Goal: Communication & Community: Answer question/provide support

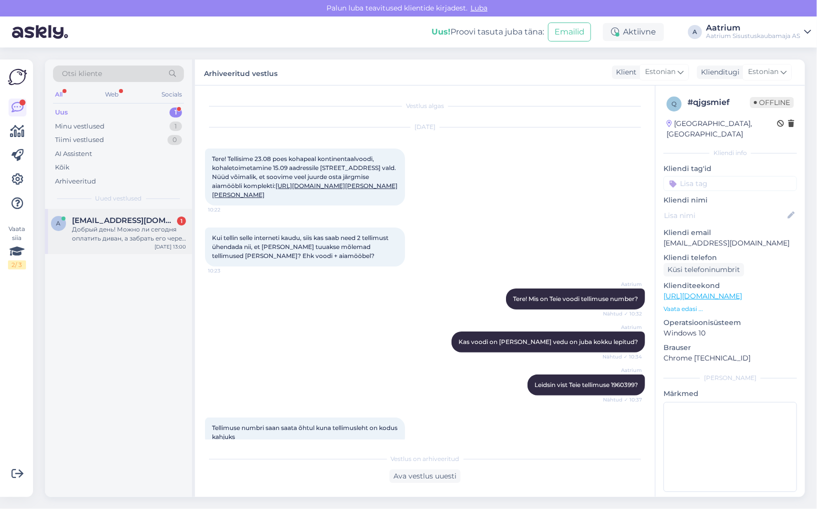
scroll to position [632, 0]
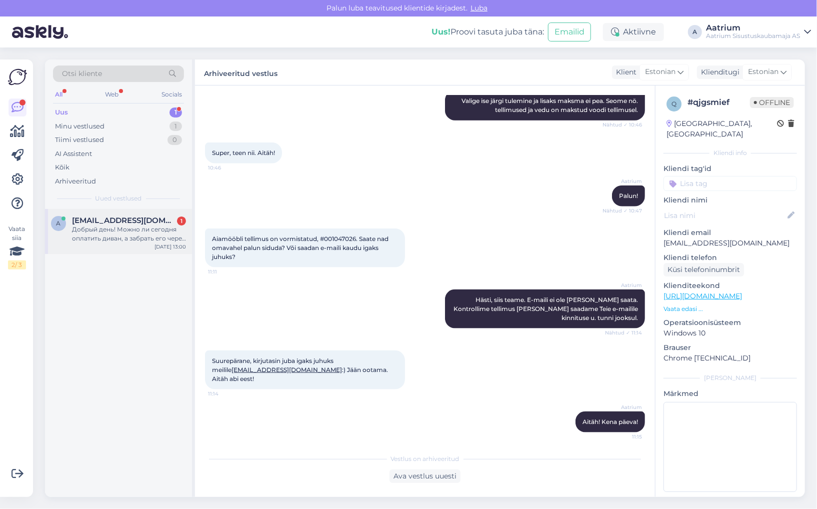
click at [138, 234] on div "Добрый день! Можно ли сегодня оплатить диван, а забрать его через неделю, так к…" at bounding box center [129, 234] width 114 height 18
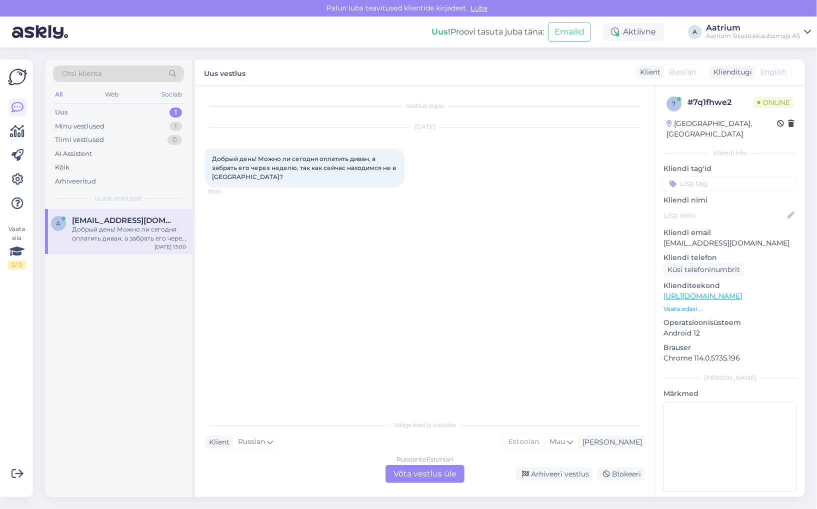
scroll to position [0, 0]
click at [435, 476] on div "Russian to Estonian Võta vestlus üle" at bounding box center [424, 474] width 79 height 18
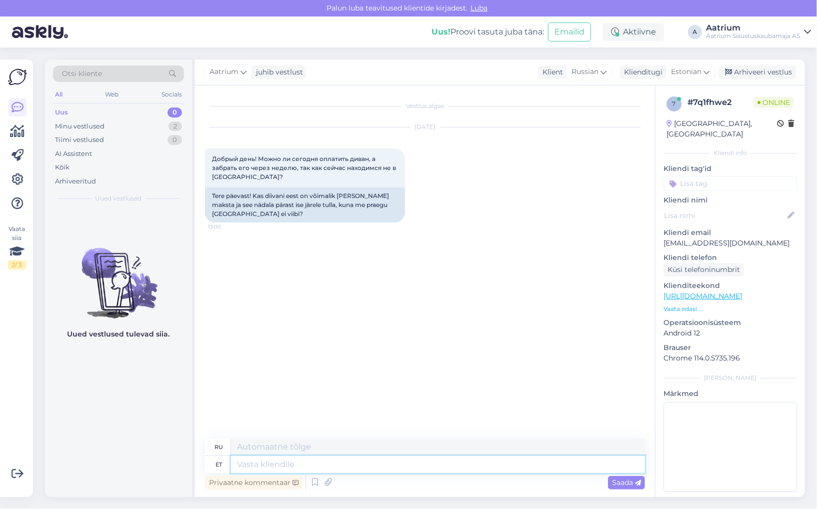
click at [274, 462] on textarea at bounding box center [438, 464] width 414 height 17
type textarea "Tere"
type textarea "Привет"
type textarea "Tere!"
type textarea "Привет!"
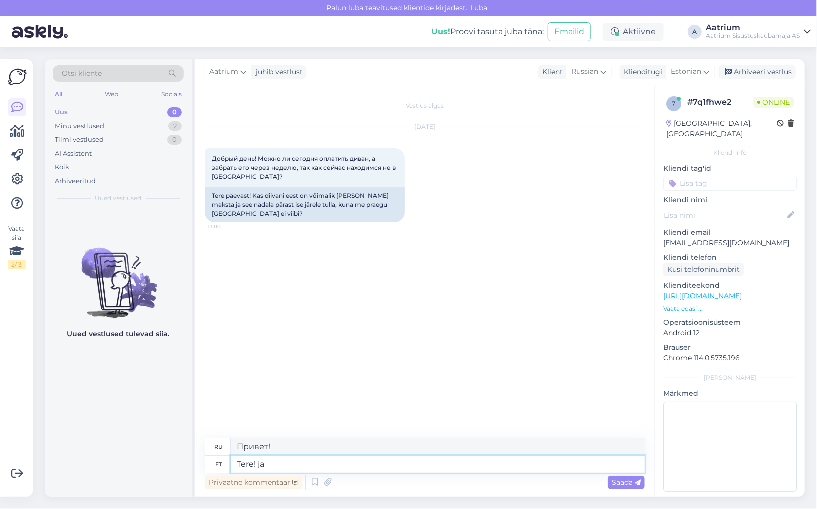
type textarea "Tere! [GEOGRAPHIC_DATA]"
type textarea "Привет! Да"
type textarea "Tere!"
type textarea "Привет!"
type textarea "Tere! [GEOGRAPHIC_DATA]"
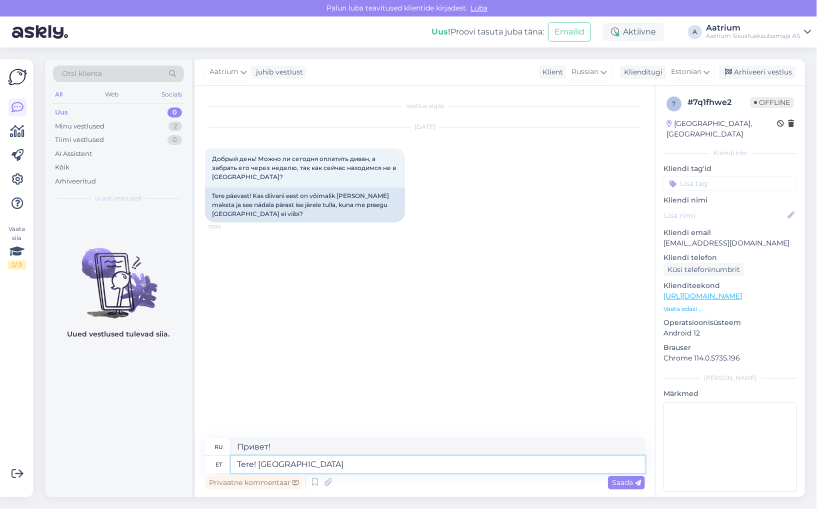
type textarea "Привет! Да."
type textarea "Tere! Jah, v"
type textarea "Привет! Да,"
type textarea "Tere! Jah, võime"
type textarea "Здравствуйте! Да, можем."
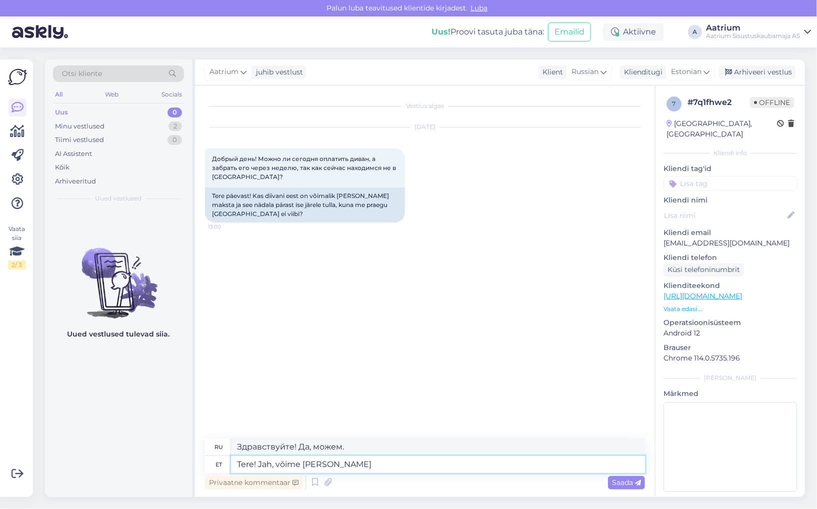
type textarea "Tere! Jah, võime [PERSON_NAME] k"
type textarea "Здравствуйте! Да, мы можем оставить."
type textarea "Tere! Jah, võime [PERSON_NAME]"
type textarea "Здравствуйте! Да, мы можем принять товар на хранение."
type textarea "Tere! Jah, võime [PERSON_NAME] laos"
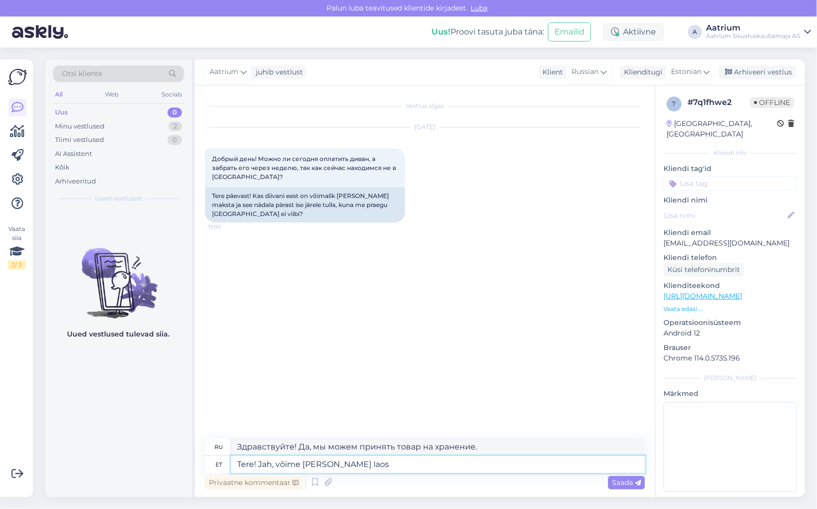
type textarea "Здравствуйте! Да, мы можем держать товар на складе."
type textarea "Tere! Jah, võime [PERSON_NAME] laos ka"
type textarea "Здравствуйте! Да, мы тоже можем держать товар на складе."
type textarea "Tere! Jah, võime [PERSON_NAME] laos [PERSON_NAME]"
type textarea "Здравствуйте! Да, мы можем придержать товар на складе некоторое время."
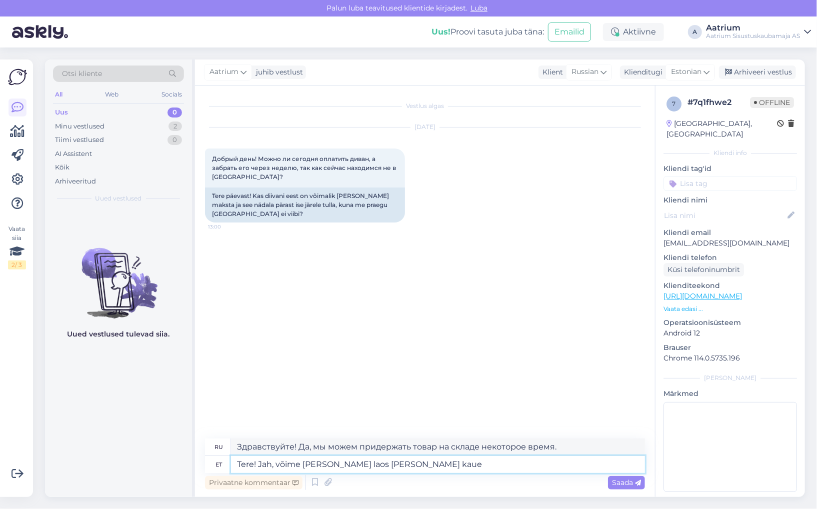
type textarea "Tere! Jah, võime [PERSON_NAME] laos [PERSON_NAME] kauem"
type textarea "Здравствуйте! Да, мы можем сохранить товар на складе ещё немного."
type textarea "Tere! Jah, võime [PERSON_NAME] laos [PERSON_NAME] kauem. Mis"
type textarea "Здравствуйте! Да, мы можем немного подольше подержать товар на складе. Что?"
type textarea "Tere! Jah, võime [PERSON_NAME] laos [PERSON_NAME] kauem. Mis tootega"
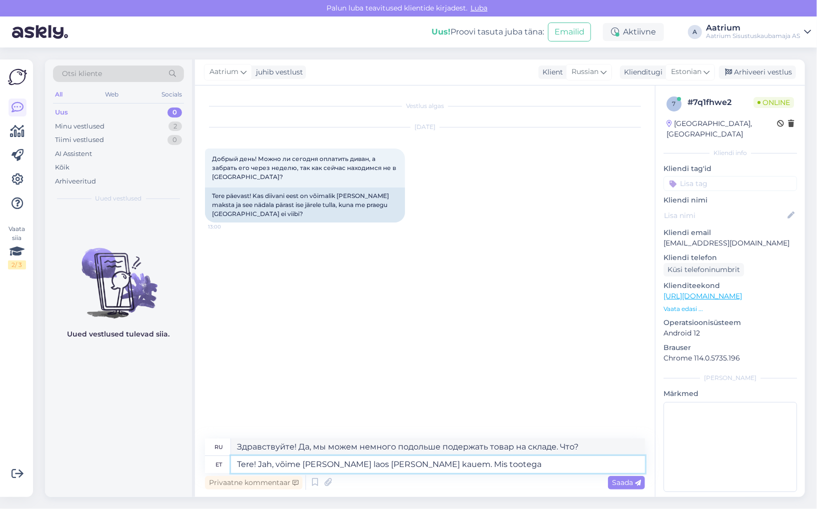
type textarea "Здравствуйте! Да, мы можем немного задержать товар на складе. Что с самим товар…"
type textarea "Tere! Jah, võime [PERSON_NAME] laos [PERSON_NAME] kauem. Mis tootega on tegemist"
type textarea "Здравствуйте! Да, мы можем немного задержать товар на складе. Что это за товар?"
type textarea "Tere! Jah, võime [PERSON_NAME] laos [PERSON_NAME] kauem. Mis tootega on tegemis…"
type textarea "Здравствуйте! Да, мы можем немного задержать товар на складе. Я посмотрю, что э…"
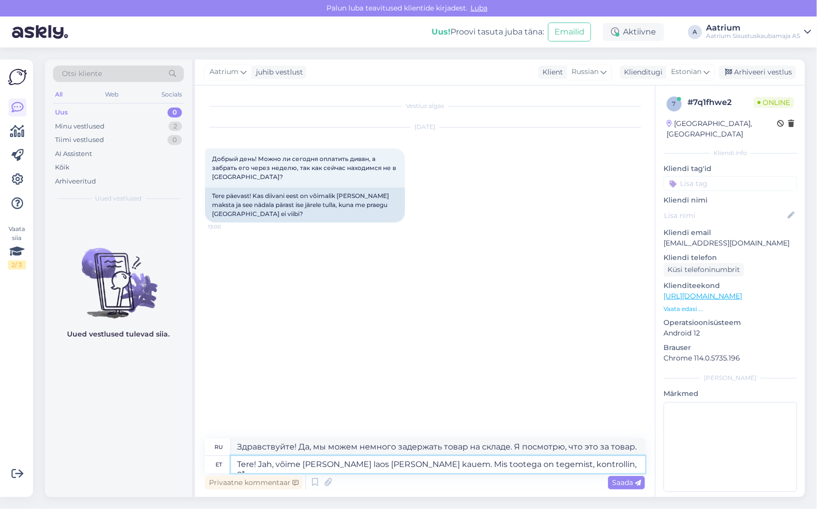
type textarea "Tere! Jah, võime [PERSON_NAME] laos [PERSON_NAME] kauem. Mis tootega on tegemis…"
type textarea "Здравствуйте! Да, мы можем немного задержать товар. Я посмотрю, что это за това…"
type textarea "Tere! Jah, võime [PERSON_NAME] laos [PERSON_NAME] kauem. Mis tootega on tegemis…"
type textarea "Здравствуйте! Да, мы можем немного задержать товар на складе. Я проверю, какой …"
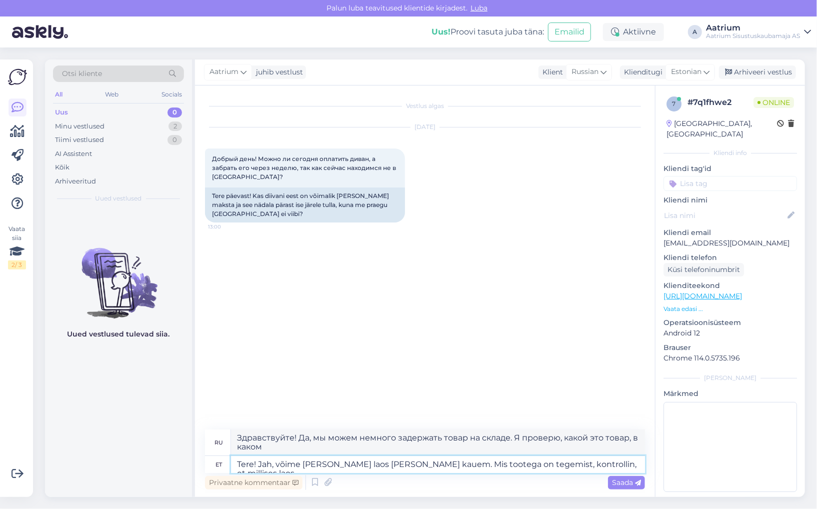
type textarea "Tere! Jah, võime [PERSON_NAME] laos [PERSON_NAME] kauem. Mis tootega on tegemis…"
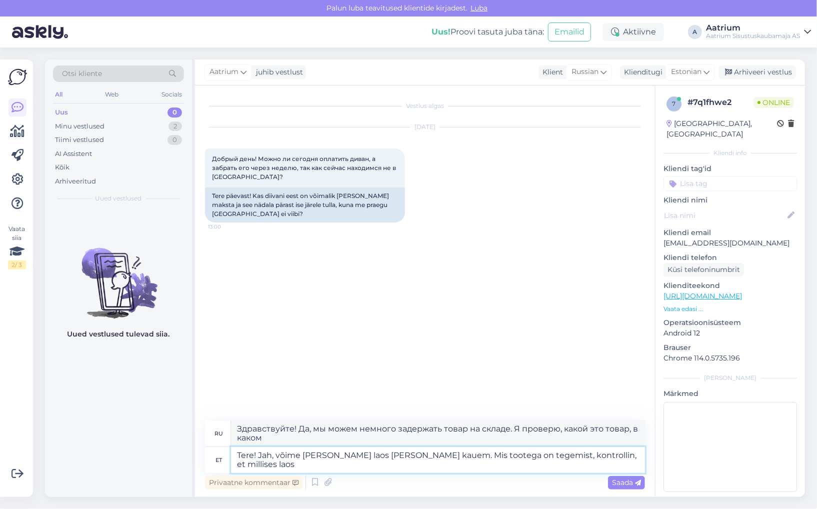
type textarea "Здравствуйте! Да, мы можем немного задержать товар. Я проверю, на каком складе …"
type textarea "Tere! Jah, võime [PERSON_NAME] laos [PERSON_NAME] kauem. Mis tootega on tegemis…"
type textarea "Здравствуйте! Да, мы можем немного задержать товар на складе. Я проверю, на как…"
click at [276, 467] on textarea "Tere! Jah, võime [PERSON_NAME] laos [PERSON_NAME] kauem. Mis tootega on tegemis…" at bounding box center [438, 460] width 414 height 26
type textarea "Tere! Jah, võime [PERSON_NAME] laos [PERSON_NAME] kauem. Mis tootega on tegemis…"
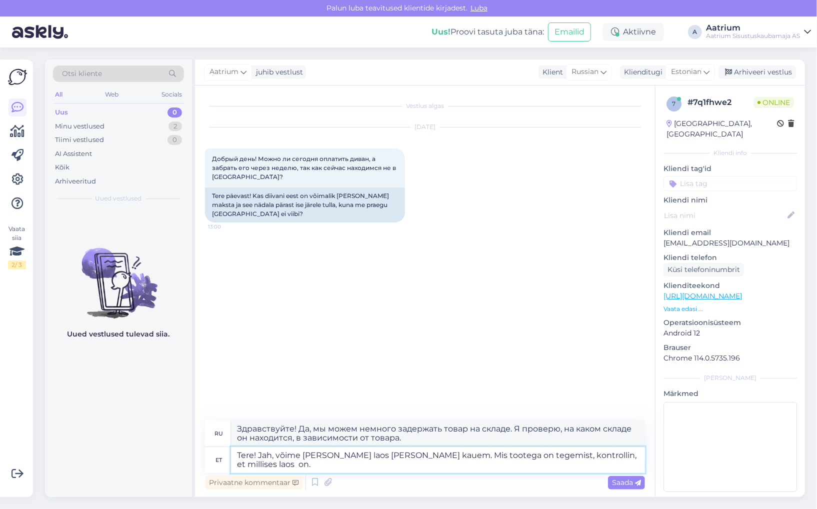
type textarea "Здравствуйте! Да, мы можем задержать товар на складе ещё немного. Я проверю, на…"
type textarea "Tere! Jah, võime [PERSON_NAME] laos [PERSON_NAME] kauem. Mis tootega on tegemis…"
type textarea "Здравствуйте! Да, мы можем немного задержать товар на складе. Я проверю, на как…"
click at [538, 455] on textarea "Tere! Jah, võime [PERSON_NAME] laos [PERSON_NAME] kauem. Mis tootega on tegemis…" at bounding box center [438, 460] width 414 height 26
type textarea "Tere! Jah, võime [PERSON_NAME] laos [PERSON_NAME] kauem. Mis tootega on tegemis…"
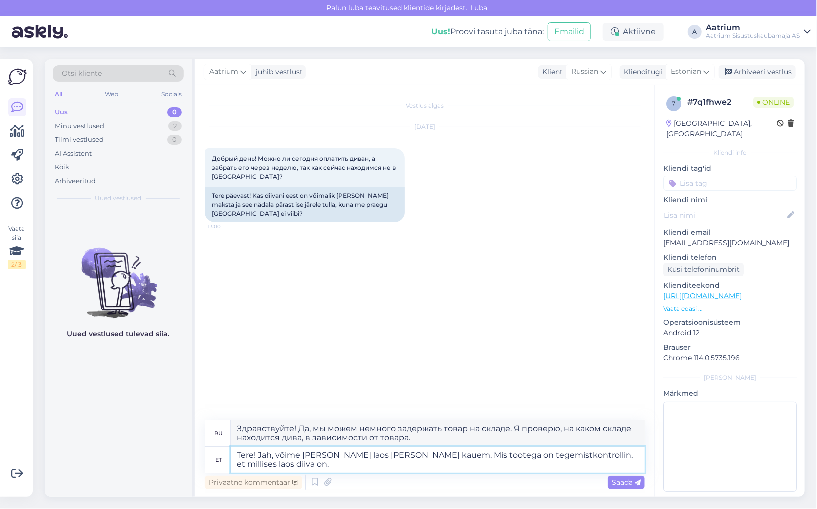
type textarea "Здравствуйте! Да, мы можем немного задержать товар. Я проверю, на каком складе …"
type textarea "Tere! Jah, võime [PERSON_NAME] laos [PERSON_NAME] kauem. Mis tootega on tegemis…"
type textarea "Здравствуйте! Да, мы можем немного задержать товар. Что это за товар? Я проверю…"
click at [547, 456] on textarea "Tere! Jah, võime [PERSON_NAME] laos [PERSON_NAME] kauem. Mis tootega on tegemis…" at bounding box center [438, 460] width 414 height 26
click at [273, 460] on textarea "Tere! Jah, võime [PERSON_NAME] laos [PERSON_NAME] kauem. Mis tootega on tegemis…" at bounding box center [438, 460] width 414 height 26
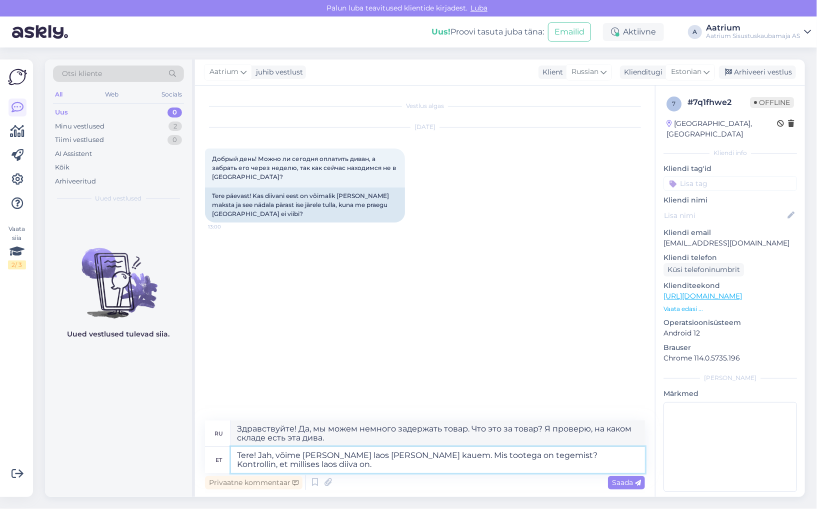
click at [272, 464] on textarea "Tere! Jah, võime [PERSON_NAME] laos [PERSON_NAME] kauem. Mis tootega on tegemis…" at bounding box center [438, 460] width 414 height 26
type textarea "Tere! Jah, võime [PERSON_NAME] laos [PERSON_NAME] kauem. Mis tootega on tegemis…"
type textarea "Здравствуйте! Да, мы можем немного задержать товар. Что это за товар? Я проверю…"
type textarea "Tere! Jah, võime [PERSON_NAME] laos [PERSON_NAME] kauem. Mis tootega on tegemis…"
click at [628, 485] on span "Saada" at bounding box center [626, 482] width 29 height 9
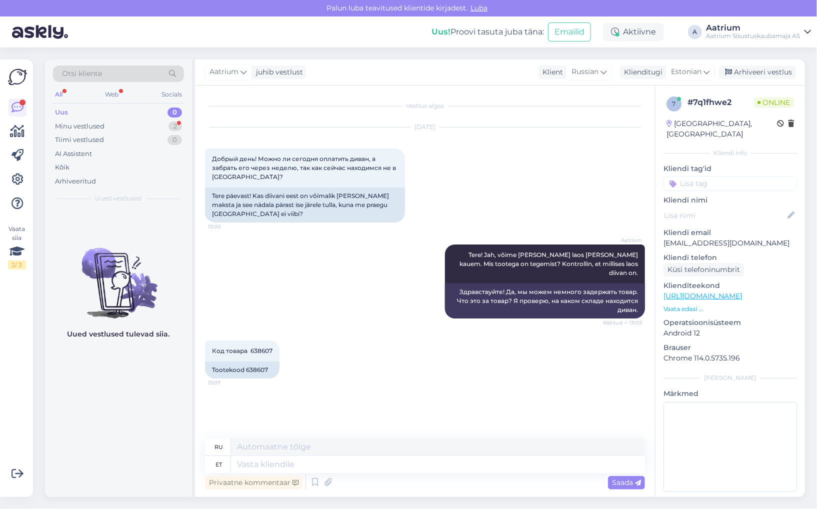
click at [200, 285] on div "Vestlus algas [DATE] Добрый день! Можно ли сегодня оплатить диван, а забрать ег…" at bounding box center [425, 290] width 460 height 411
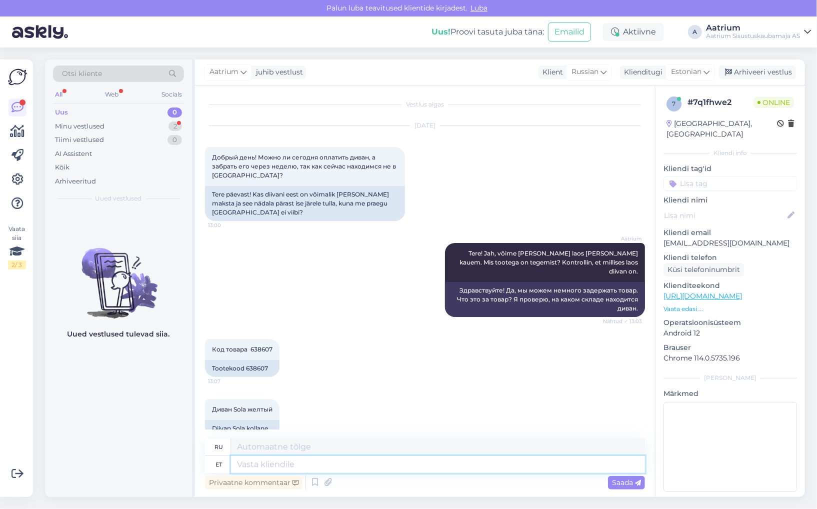
click at [327, 464] on textarea at bounding box center [438, 464] width 414 height 17
type textarea "See"
type textarea "Этот"
type textarea "See diivan"
type textarea "Этот диван"
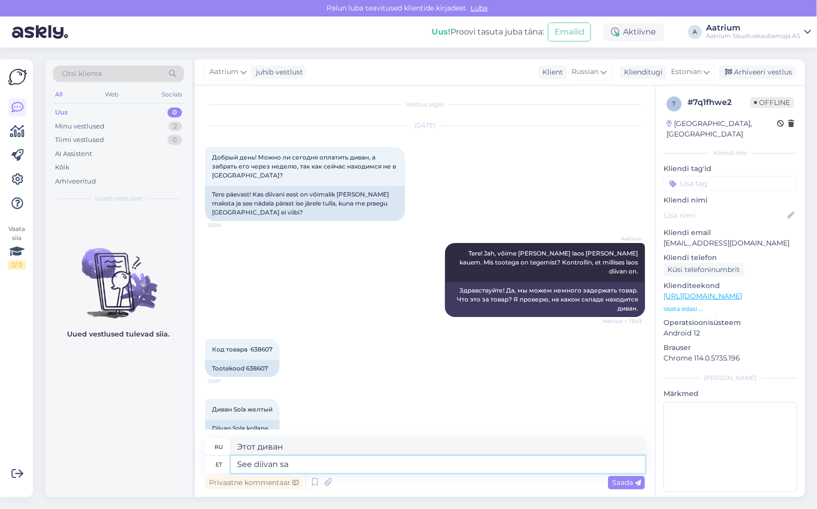
type textarea "See diivan s"
type textarea "Этот диван может"
type textarea "See diivan"
type textarea "Этот диван"
type textarea "See diivan tuleb"
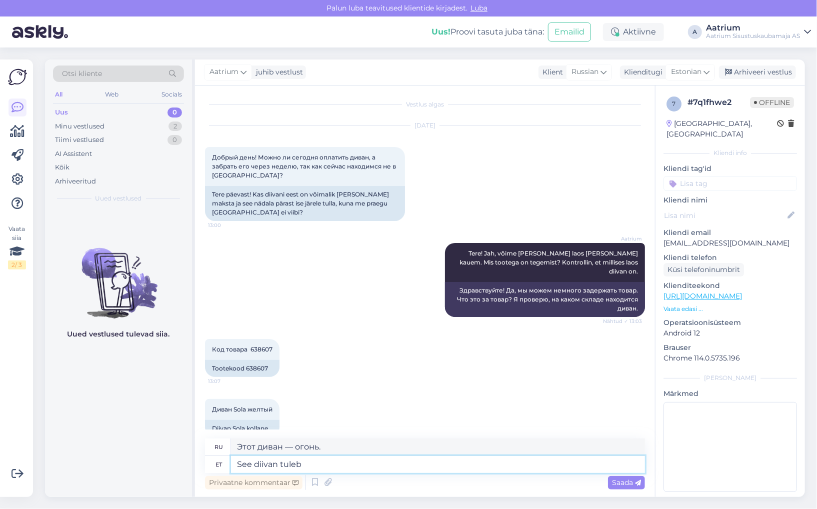
type textarea "Этот диван поставляется"
type textarea "See diivan"
type textarea "Этот диван"
type textarea "See diivan ssabub t"
type textarea "Этот диван разваливается."
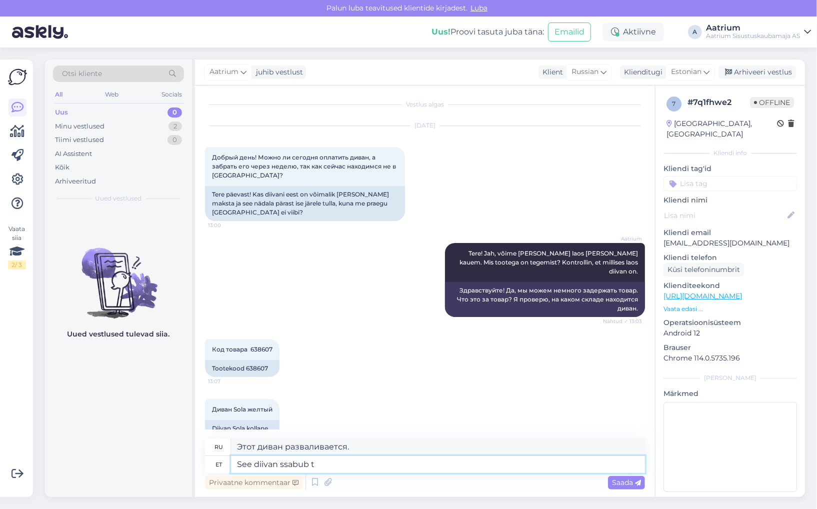
type textarea "See diivan ssabub tä"
type textarea "Этот диван подойдет"
type textarea "See diivan ssabub [PERSON_NAME]"
type textarea "Этот диван прибудет сегодня."
type textarea "See diivan ssabub [PERSON_NAME] õhtul m"
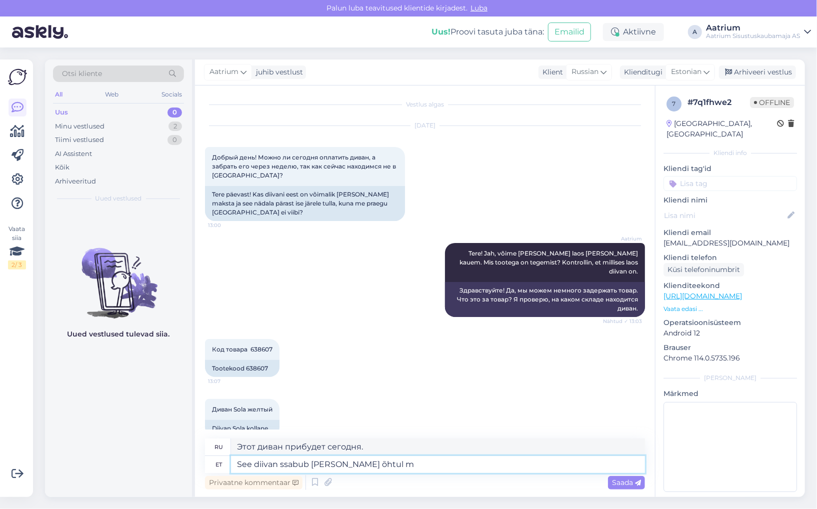
type textarea "Этот диван прибудет сегодня вечером."
type textarea "See diivan ssabub [PERSON_NAME] õhtul meie P"
type textarea "Сегодня вечером этот диван будет нашим."
type textarea "See diivan ssabub [PERSON_NAME] õhtul meie Pärnu m"
type textarea "Этот диван прибудет к нам домой в Пярну сегодня вечером."
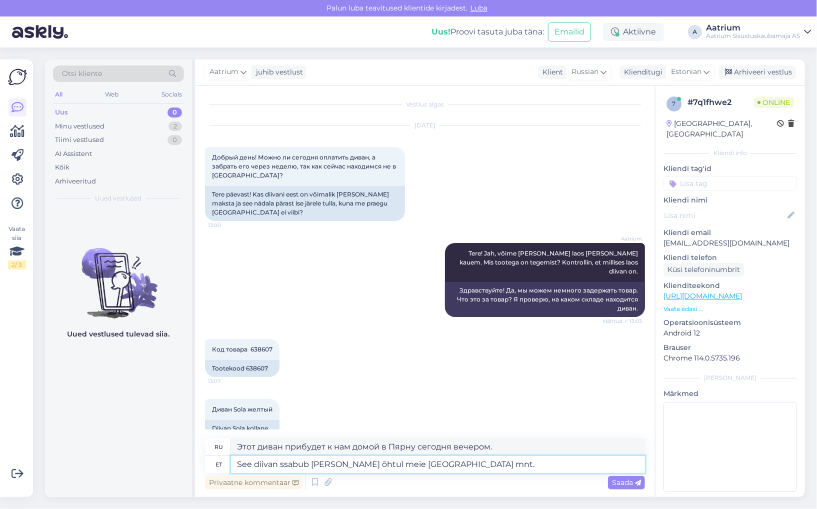
type textarea "See diivan ssabub [PERSON_NAME] õhtul meie [GEOGRAPHIC_DATA] mnt."
type textarea "Этот диван прибудет к нам на [GEOGRAPHIC_DATA] сегодня вечером."
type textarea "See diivan ssabub [PERSON_NAME] õhtul meie [GEOGRAPHIC_DATA] mnt. pealattu"
type textarea "Этот диван прибудет на наш главный склад на [GEOGRAPHIC_DATA] сегодня вечером."
type textarea "See diivan ssabub [PERSON_NAME] õhtul meie [GEOGRAPHIC_DATA] mnt. pealattu. E-p…"
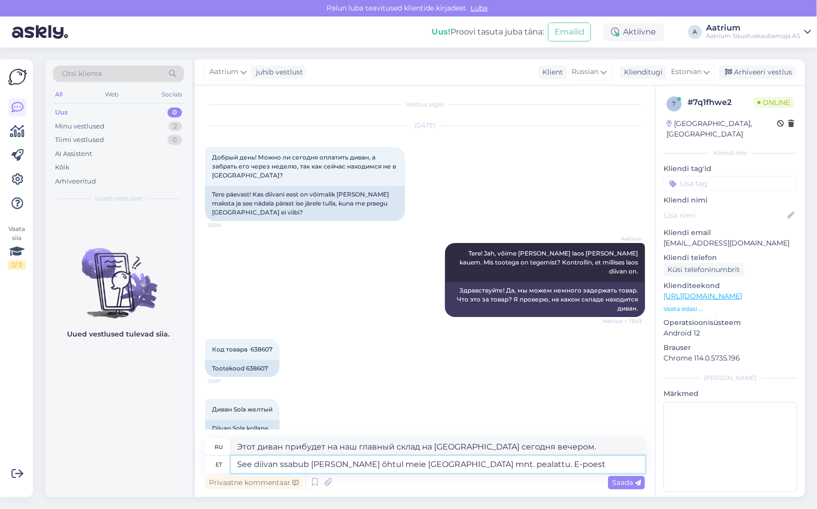
type textarea "Этот диван прибудет сегодня вечером на наш главный склад на [GEOGRAPHIC_DATA]. …"
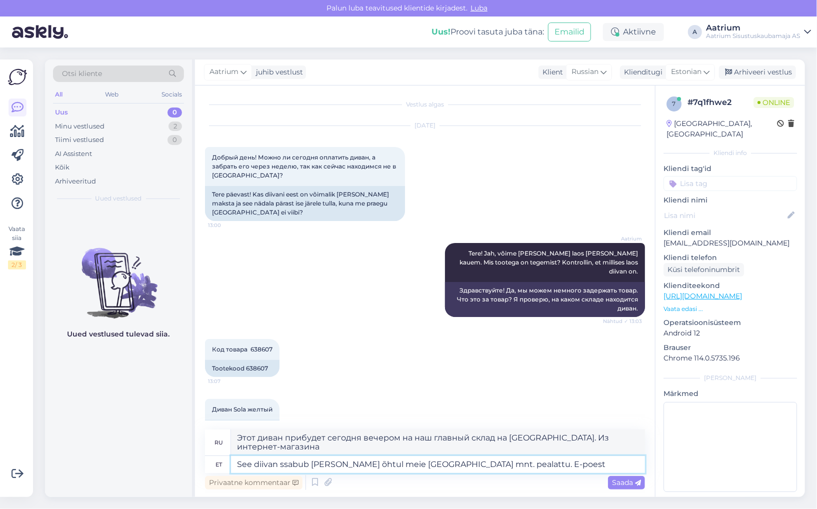
scroll to position [10, 0]
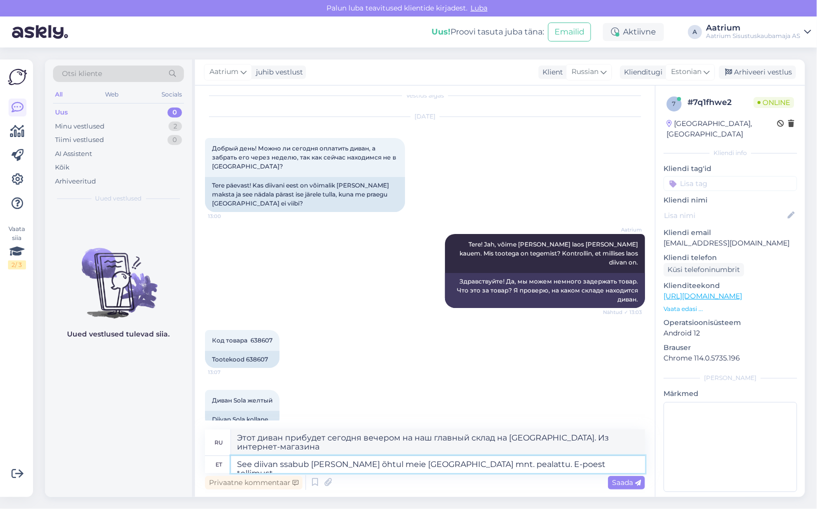
type textarea "See diivan ssabub [PERSON_NAME] õhtul meie [GEOGRAPHIC_DATA] mnt. pealattu. E-p…"
type textarea "Этот диван прибудет сегодня вечером на наш главный склад на [GEOGRAPHIC_DATA]. …"
type textarea "See diivan ssabub [PERSON_NAME] õhtul meie [GEOGRAPHIC_DATA] mnt. pealattu. E-p…"
type textarea "Этот диван прибудет сегодня вечером на наш главный склад на [GEOGRAPHIC_DATA]. …"
type textarea "See diivan ssabub [PERSON_NAME] õhtul meie [GEOGRAPHIC_DATA] mnt. pealattu. E-p…"
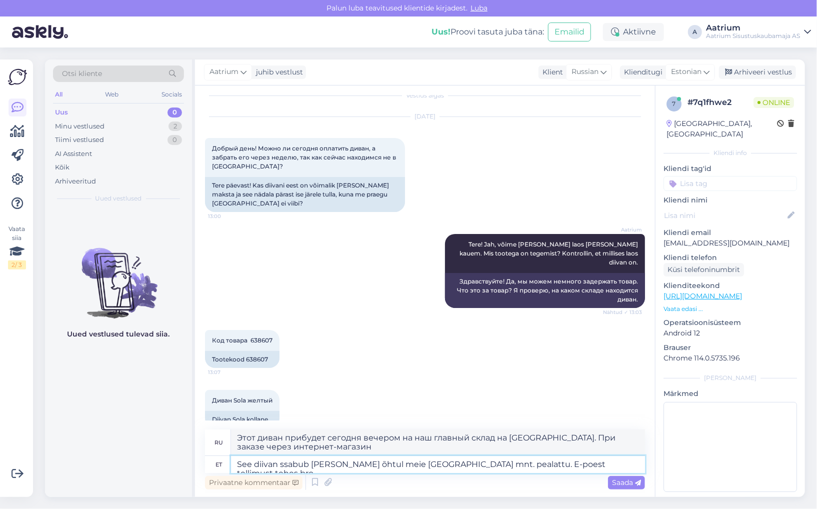
type textarea "Этот диван прибудет сегодня вечером на наш главный склад на [GEOGRAPHIC_DATA]. …"
type textarea "See diivan ssabub [PERSON_NAME] õhtul meie [GEOGRAPHIC_DATA] mnt. pealattu. E-p…"
type textarea "Этот диван прибудет сегодня вечером на наш главный склад на [GEOGRAPHIC_DATA]. …"
type textarea "See diivan ssabub [PERSON_NAME] õhtul meie [GEOGRAPHIC_DATA] mnt. pealattu. E-p…"
type textarea "Этот диван прибудет сегодня вечером на наш главный склад на Пярну мнт. При зака…"
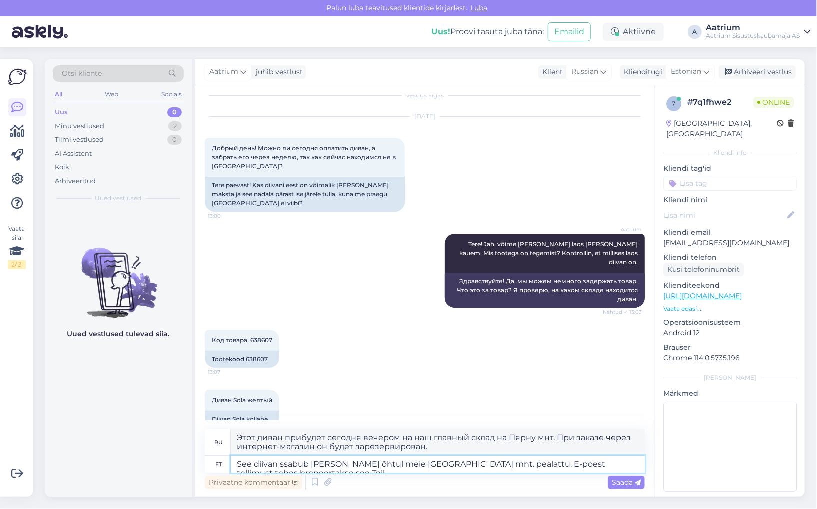
scroll to position [12, 0]
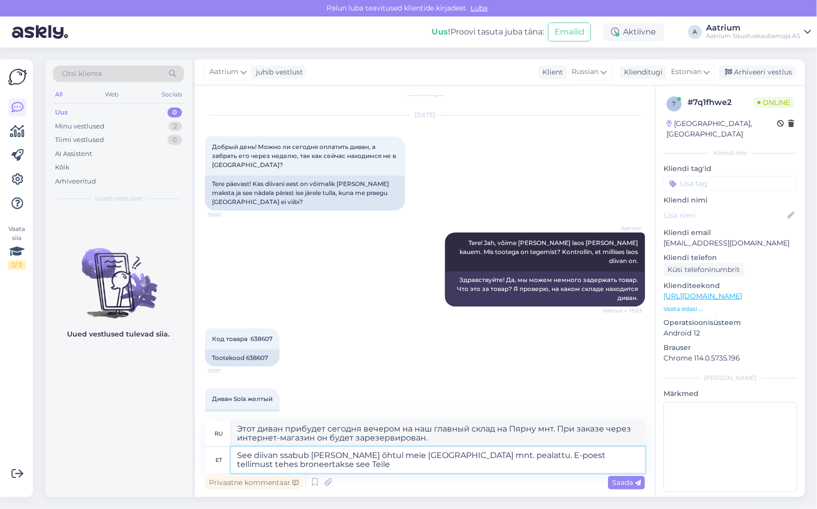
type textarea "See diivan ssabub [PERSON_NAME] õhtul meie [GEOGRAPHIC_DATA] mnt. pealattu. E-p…"
type textarea "Этот диван прибудет на наш главный склад на [GEOGRAPHIC_DATA] сегодня вечером. …"
click at [587, 456] on textarea "See diivan ssabub [PERSON_NAME] õhtul meie [GEOGRAPHIC_DATA] mnt. pealattu. E-p…" at bounding box center [438, 460] width 414 height 26
type textarea "See diivan ssabub [PERSON_NAME] õhtul meie [GEOGRAPHIC_DATA] mnt. pealattu. E-p…"
type textarea "Этот диван прибудет на наш главный склад на [GEOGRAPHIC_DATA] сегодня вечером. …"
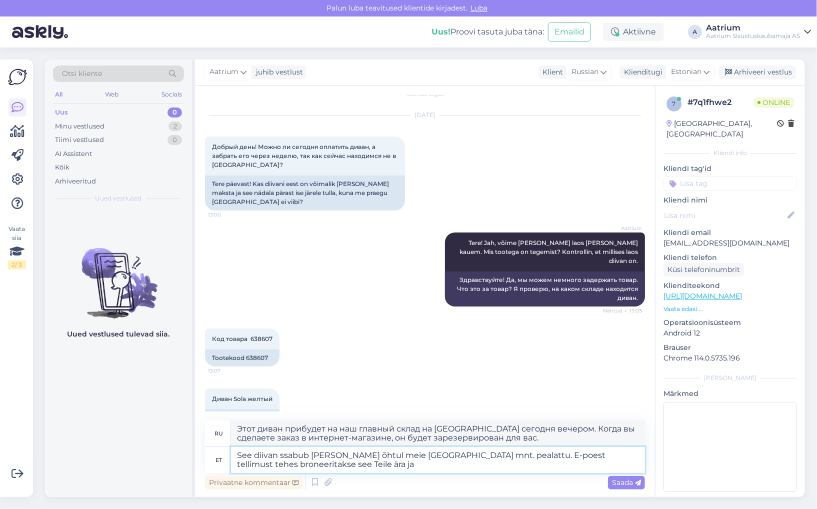
click at [286, 462] on textarea "See diivan ssabub [PERSON_NAME] õhtul meie [GEOGRAPHIC_DATA] mnt. pealattu. E-p…" at bounding box center [438, 460] width 414 height 26
type textarea "See diivan ssabub [PERSON_NAME] õhtul meie [GEOGRAPHIC_DATA] mnt. pealattu. E-p…"
type textarea "Этот диван прибудет на наш главный склад на [GEOGRAPHIC_DATA] сегодня вечером. …"
type textarea "See diivan ssabub [PERSON_NAME] õhtul meie [GEOGRAPHIC_DATA] mnt. pealattu. E-p…"
type textarea "Этот диван прибудет на наш главный склад на [GEOGRAPHIC_DATA] сегодня вечером. …"
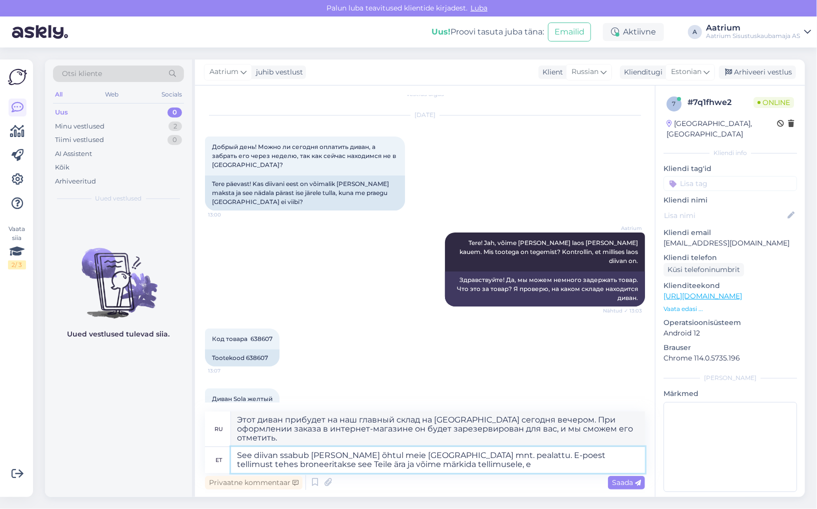
type textarea "See diivan ssabub [PERSON_NAME] õhtul meie [GEOGRAPHIC_DATA] mnt. pealattu. E-p…"
type textarea "Этот диван прибудет на наш главный склад на [GEOGRAPHIC_DATA] сегодня вечером. …"
type textarea "See diivan ssabub [PERSON_NAME] õhtul meie [GEOGRAPHIC_DATA] mnt. pealattu. E-p…"
type textarea "Этот диван прибудет на наш главный склад на [GEOGRAPHIC_DATA] сегодня вечером. …"
type textarea "See diivan ssabub [PERSON_NAME] õhtul meie [GEOGRAPHIC_DATA] mnt. pealattu. E-p…"
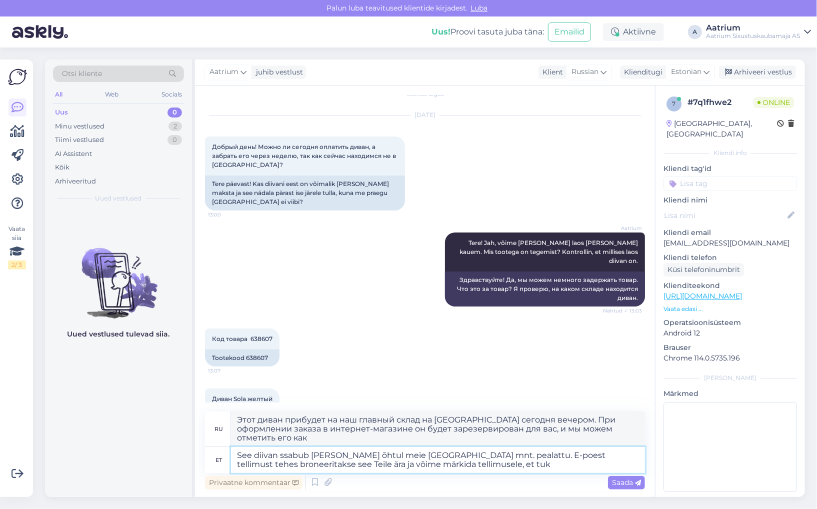
type textarea "Этот диван прибудет сегодня вечером на наш главный склад на [GEOGRAPHIC_DATA]. …"
type textarea "See diivan ssabub [PERSON_NAME] õhtul meie [GEOGRAPHIC_DATA] mnt. pealattu. E-p…"
type textarea "Этот диван прибудет сегодня вечером на наш главный склад на Пярну мнт. Когда вы…"
type textarea "See diivan ssabub [PERSON_NAME] õhtul meie [GEOGRAPHIC_DATA] mnt. pealattu. E-p…"
type textarea "Этот диван прибудет сегодня вечером на наш главный склад на Пярну мнт. При офор…"
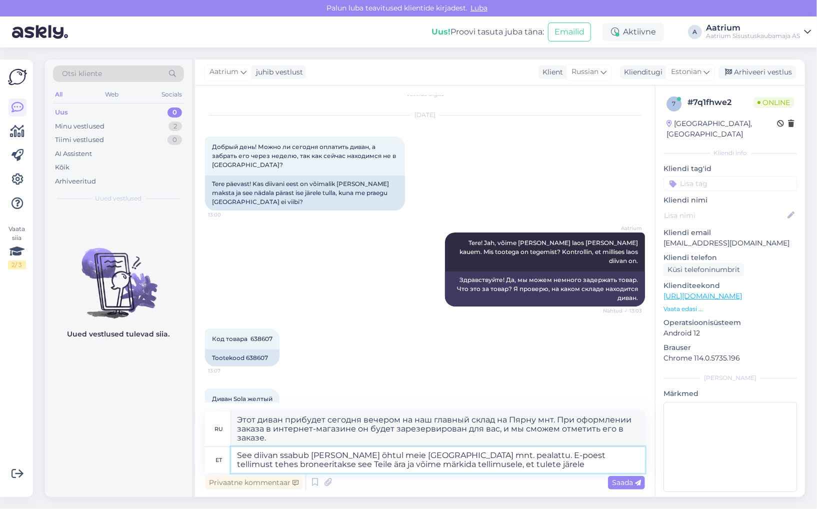
type textarea "See diivan ssabub [PERSON_NAME] õhtul meie [GEOGRAPHIC_DATA] mnt. pealattu. E-p…"
type textarea "Этот диван прибудет сегодня вечером на наш главный склад на [GEOGRAPHIC_DATA]. …"
type textarea "See diivan ssabub [PERSON_NAME] õhtul meie [GEOGRAPHIC_DATA] mnt. pealattu. E-p…"
type textarea "Этот диван прибудет сегодня вечером на наш главный склад на Пярну мнт. При офор…"
type textarea "See diivan ssabub [PERSON_NAME] õhtul meie [GEOGRAPHIC_DATA] mnt. pealattu. E-p…"
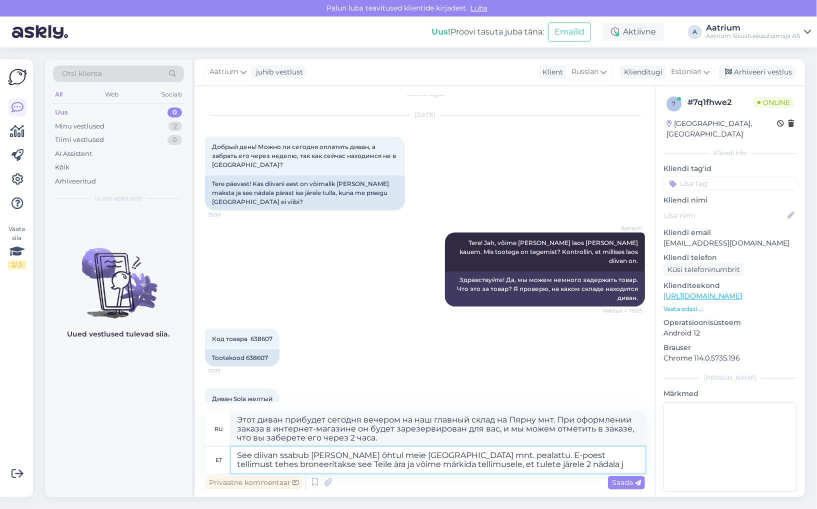
type textarea "Этот диван прибудет сегодня вечером на наш главный склад на [GEOGRAPHIC_DATA]. …"
type textarea "See diivan ssabub [PERSON_NAME] õhtul meie [GEOGRAPHIC_DATA] mnt. pealattu. E-p…"
type textarea "Этот диван прибудет на наш главный склад на [GEOGRAPHIC_DATA] сегодня вечером. …"
click at [341, 462] on textarea "See diivan ssabub [PERSON_NAME] õhtul meie [GEOGRAPHIC_DATA] mnt. pealattu. E-p…" at bounding box center [438, 460] width 414 height 26
type textarea "See diivan ssabub [PERSON_NAME] õhtul meie [GEOGRAPHIC_DATA] mnt. pealattu. E-p…"
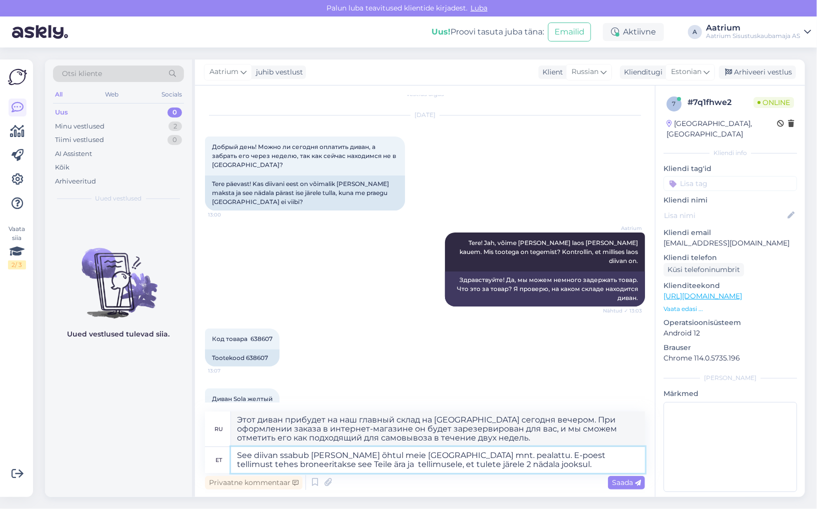
type textarea "Этот диван прибудет на наш главный склад на [GEOGRAPHIC_DATA] сегодня вечером. …"
type textarea "See diivan ssabub [PERSON_NAME] õhtul meie [GEOGRAPHIC_DATA] mnt. pealattu. E-p…"
type textarea "Этот диван прибудет на наш главный склад на [GEOGRAPHIC_DATA] сегодня вечером. …"
type textarea "See diivan ssabub [PERSON_NAME] õhtul meie [GEOGRAPHIC_DATA] mnt. pealattu. E-p…"
type textarea "Этот диван прибудет на наш главный склад на [GEOGRAPHIC_DATA] сегодня вечером. …"
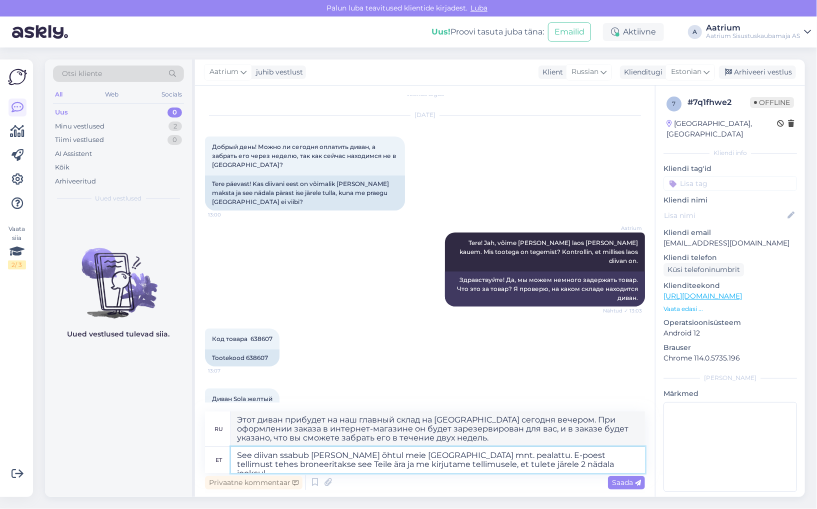
click at [289, 456] on textarea "See diivan ssabub [PERSON_NAME] õhtul meie [GEOGRAPHIC_DATA] mnt. pealattu. E-p…" at bounding box center [438, 460] width 414 height 26
type textarea "See diivan saabub [PERSON_NAME] õhtul meie [GEOGRAPHIC_DATA] mnt. pealattu. E-p…"
click at [630, 483] on span "Saada" at bounding box center [626, 482] width 29 height 9
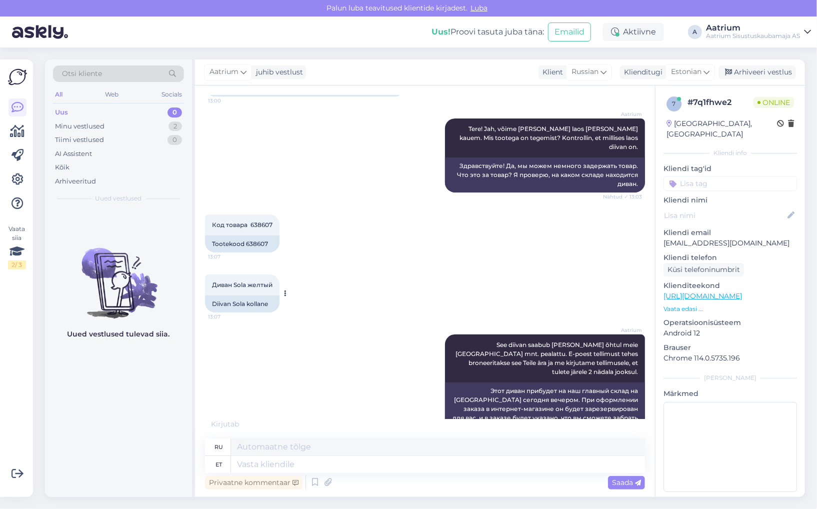
scroll to position [175, 0]
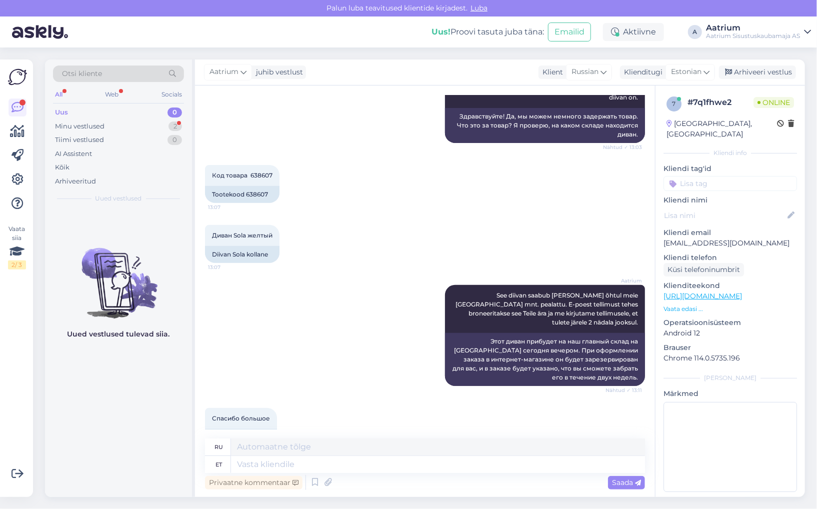
click at [198, 333] on div "Vestlus algas [DATE] Добрый день! Можно ли сегодня оплатить диван, а забрать ег…" at bounding box center [425, 290] width 460 height 411
click at [364, 460] on textarea at bounding box center [438, 464] width 414 height 17
type textarea "Palun!"
type textarea "Пожалуйста!"
type textarea "Palun!"
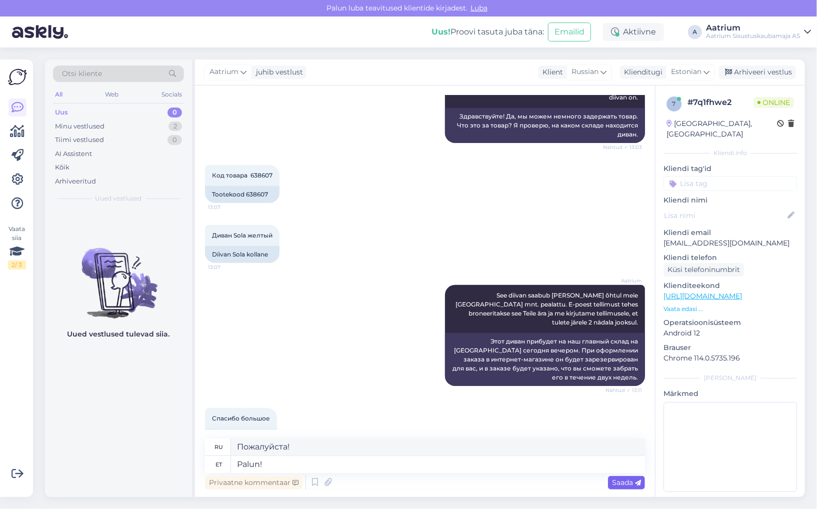
click at [627, 482] on span "Saada" at bounding box center [626, 482] width 29 height 9
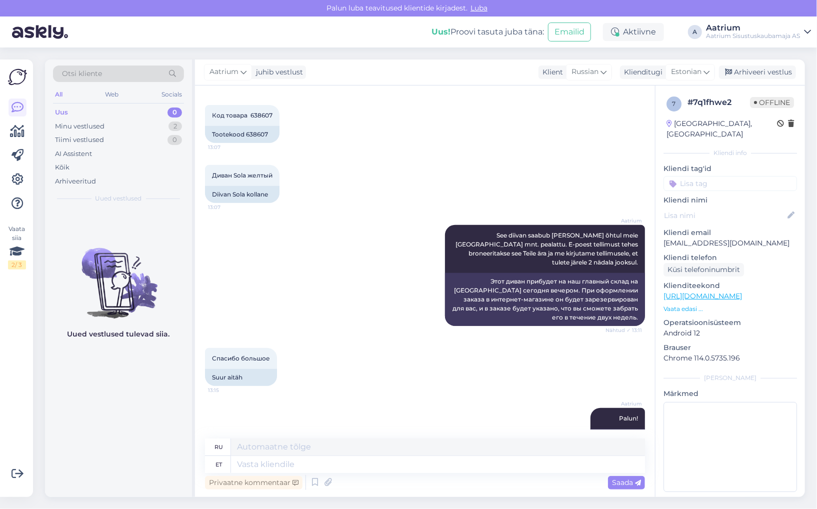
click at [0, 81] on div "Vaata siia 2 / 3 Võimalused Veendu, et Askly loob sulle väärtust. Sulge Ühenda …" at bounding box center [16, 277] width 33 height 437
click at [298, 214] on div "Aatrium See diivan saabub [PERSON_NAME] õhtul meie [GEOGRAPHIC_DATA] mnt. peala…" at bounding box center [425, 275] width 440 height 123
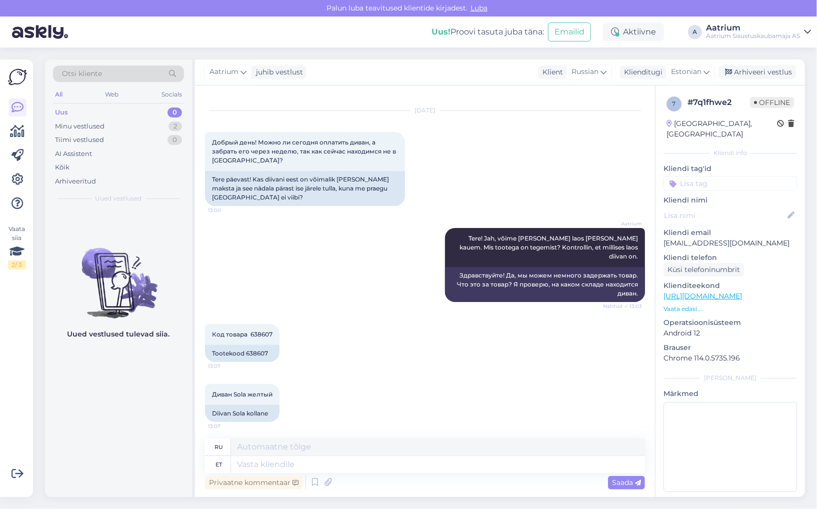
scroll to position [0, 0]
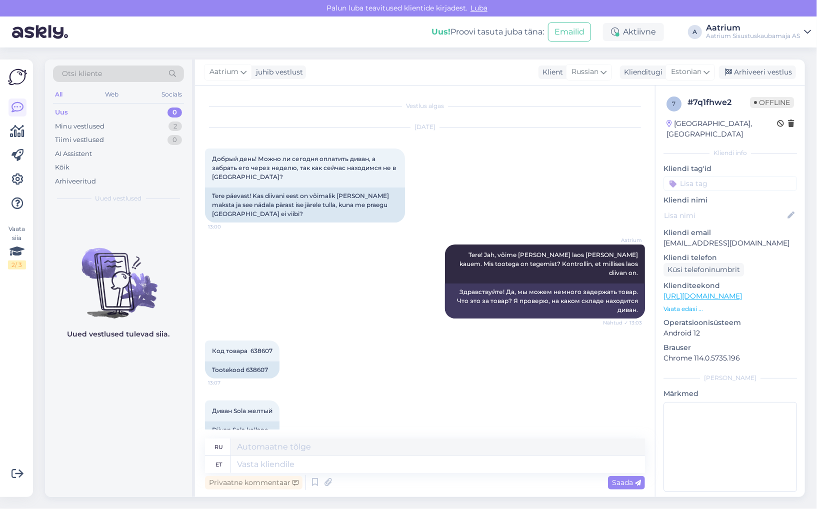
click at [138, 372] on div "Uued vestlused tulevad siia." at bounding box center [118, 353] width 147 height 288
click at [621, 33] on div "Aktiivne" at bounding box center [633, 32] width 61 height 18
click at [582, 78] on button "15 minutit" at bounding box center [573, 78] width 43 height 11
